Goal: Information Seeking & Learning: Check status

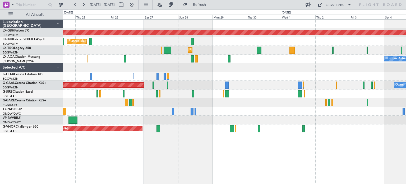
click at [102, 107] on div "Planned Maint [GEOGRAPHIC_DATA]-[GEOGRAPHIC_DATA]" at bounding box center [234, 111] width 342 height 9
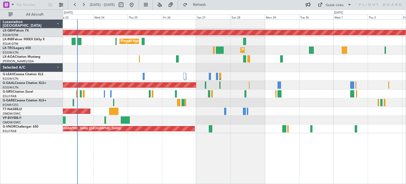
click at [169, 89] on div at bounding box center [234, 93] width 342 height 9
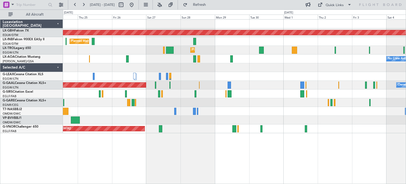
click at [212, 116] on div "Planned Maint Nurnberg Planned Maint [GEOGRAPHIC_DATA] ([GEOGRAPHIC_DATA]) Plan…" at bounding box center [234, 76] width 342 height 113
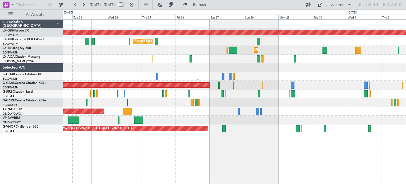
click at [258, 167] on div "Planned Maint Nurnberg Planned Maint [GEOGRAPHIC_DATA] ([GEOGRAPHIC_DATA]) Plan…" at bounding box center [234, 101] width 343 height 164
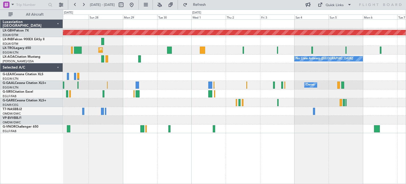
click at [106, 92] on div "Planned Maint Nurnberg Planned Maint [GEOGRAPHIC_DATA] ([GEOGRAPHIC_DATA]) Plan…" at bounding box center [234, 76] width 342 height 113
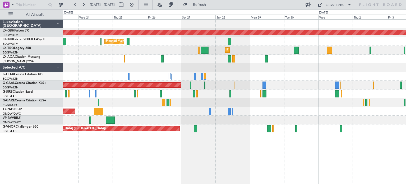
click at [397, 183] on html "[DATE] - [DATE] Refresh Quick Links All Aircraft Planned Maint Nurnberg Planned…" at bounding box center [203, 92] width 406 height 184
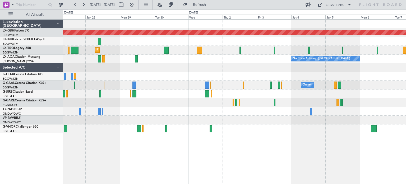
click at [118, 118] on div "Planned Maint Nurnberg Planned Maint [GEOGRAPHIC_DATA] ([GEOGRAPHIC_DATA]) Plan…" at bounding box center [234, 76] width 342 height 113
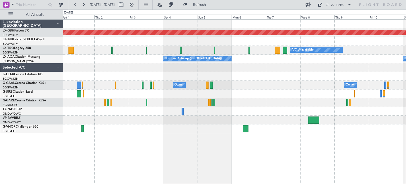
click at [146, 133] on div "Planned Maint Nurnberg A/C Unavailable No Crew [GEOGRAPHIC_DATA] ([GEOGRAPHIC_D…" at bounding box center [234, 101] width 343 height 164
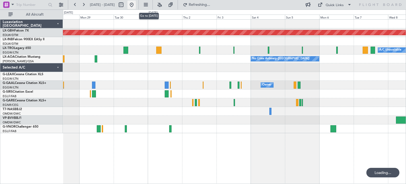
click at [136, 4] on button at bounding box center [131, 5] width 8 height 8
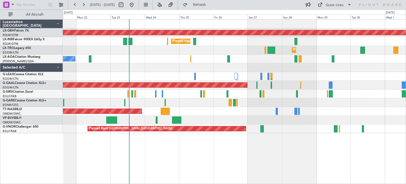
click at [194, 94] on div "Planned Maint Nurnberg Planned Maint [GEOGRAPHIC_DATA] ([GEOGRAPHIC_DATA]) Plan…" at bounding box center [234, 76] width 342 height 113
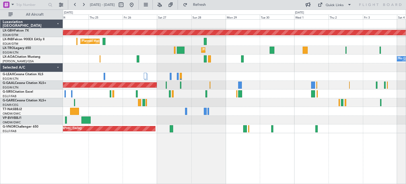
click at [218, 115] on div "Planned Maint Nurnberg Planned Maint [GEOGRAPHIC_DATA] ([GEOGRAPHIC_DATA]) Plan…" at bounding box center [234, 76] width 342 height 113
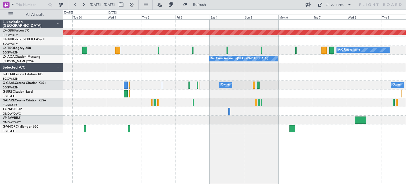
click at [138, 105] on div "Planned Maint Nurnberg A/C Unavailable Planned Maint [GEOGRAPHIC_DATA] ([GEOGRA…" at bounding box center [234, 76] width 342 height 113
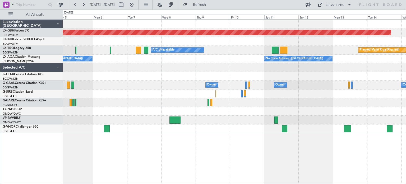
click at [182, 131] on div at bounding box center [234, 128] width 342 height 9
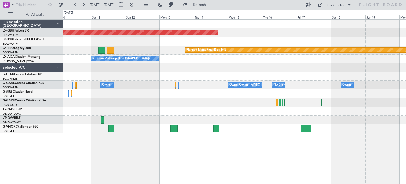
click at [119, 116] on div at bounding box center [234, 119] width 342 height 9
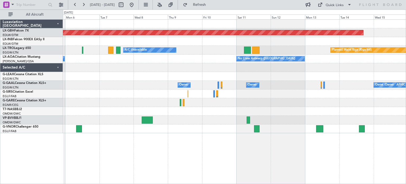
click at [308, 168] on div "Planned Maint Nurnberg Planned Maint [GEOGRAPHIC_DATA] (Riga Intl) A/C Unavaila…" at bounding box center [234, 101] width 343 height 164
